Goal: Find specific page/section: Find specific page/section

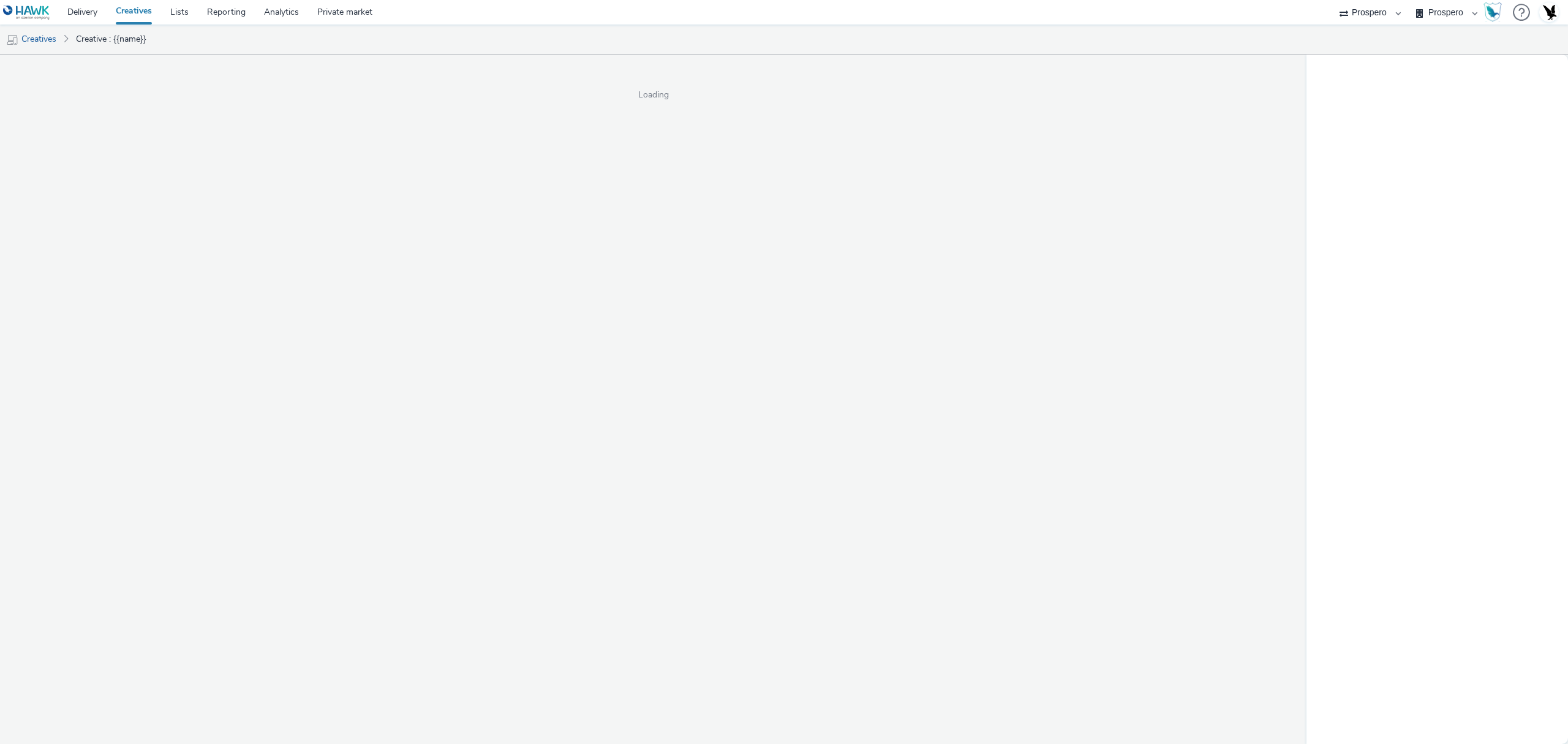
select select "47c37c18-910e-43a3-bb91-a2beb2847406"
select select "b1b940d3-d05b-48b5-821e-f328c33b988b"
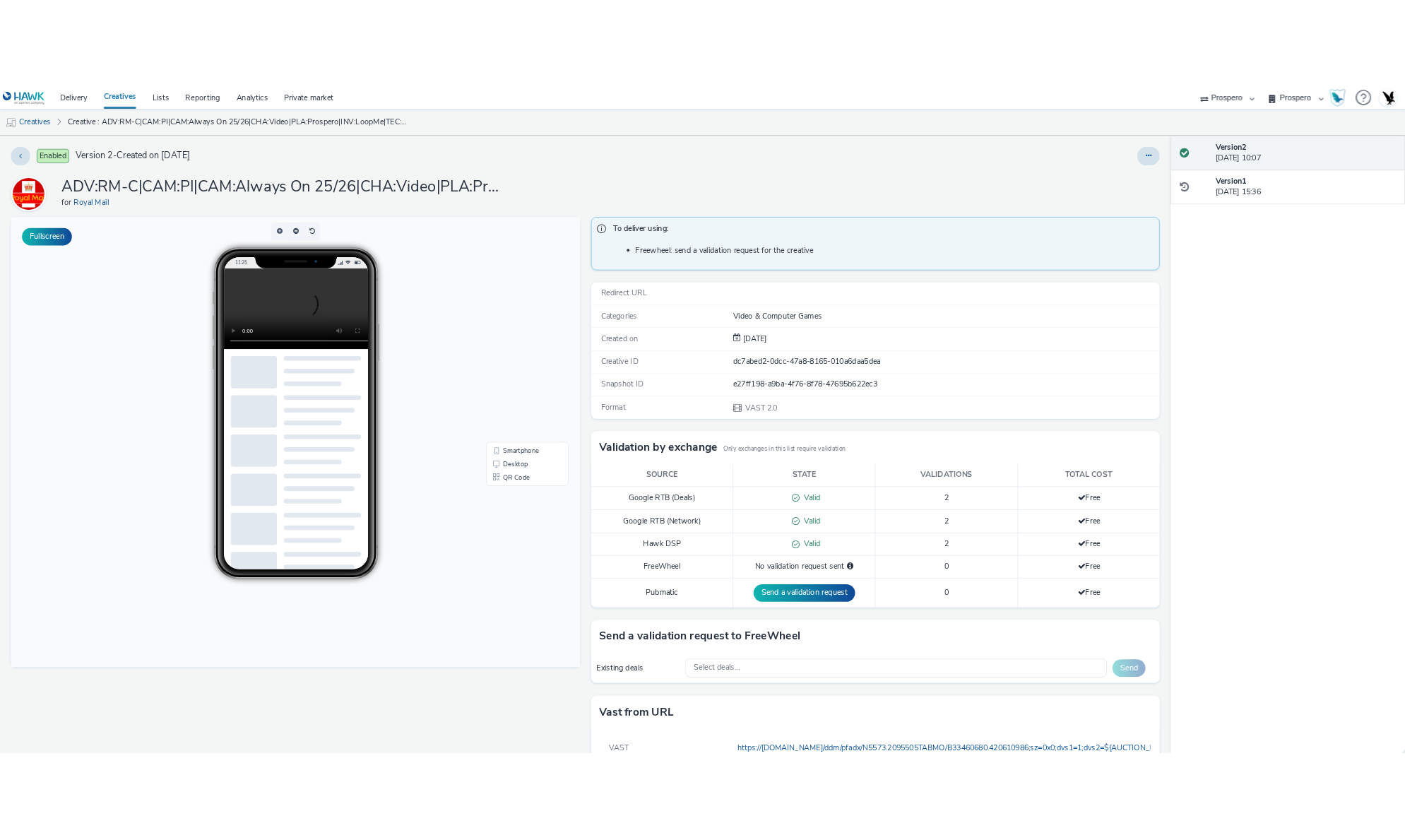
scroll to position [67, 0]
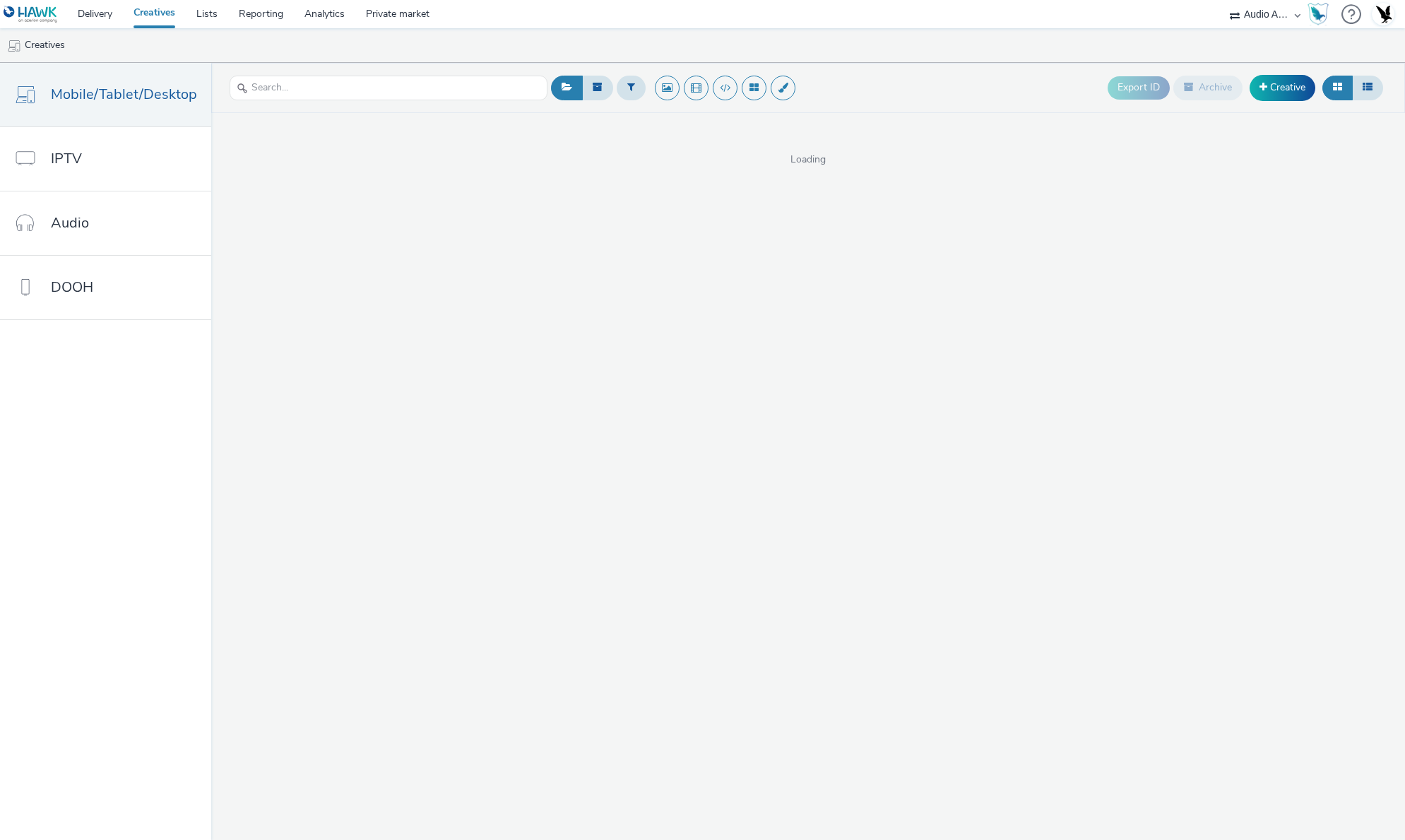
select select "72000950-a0a7-427d-a4e5-c6bc812fbb51"
select select "47c37c18-910e-43a3-bb91-a2beb2847406"
select select "b1b940d3-d05b-48b5-821e-f328c33b988b"
